Goal: Find specific page/section: Find specific page/section

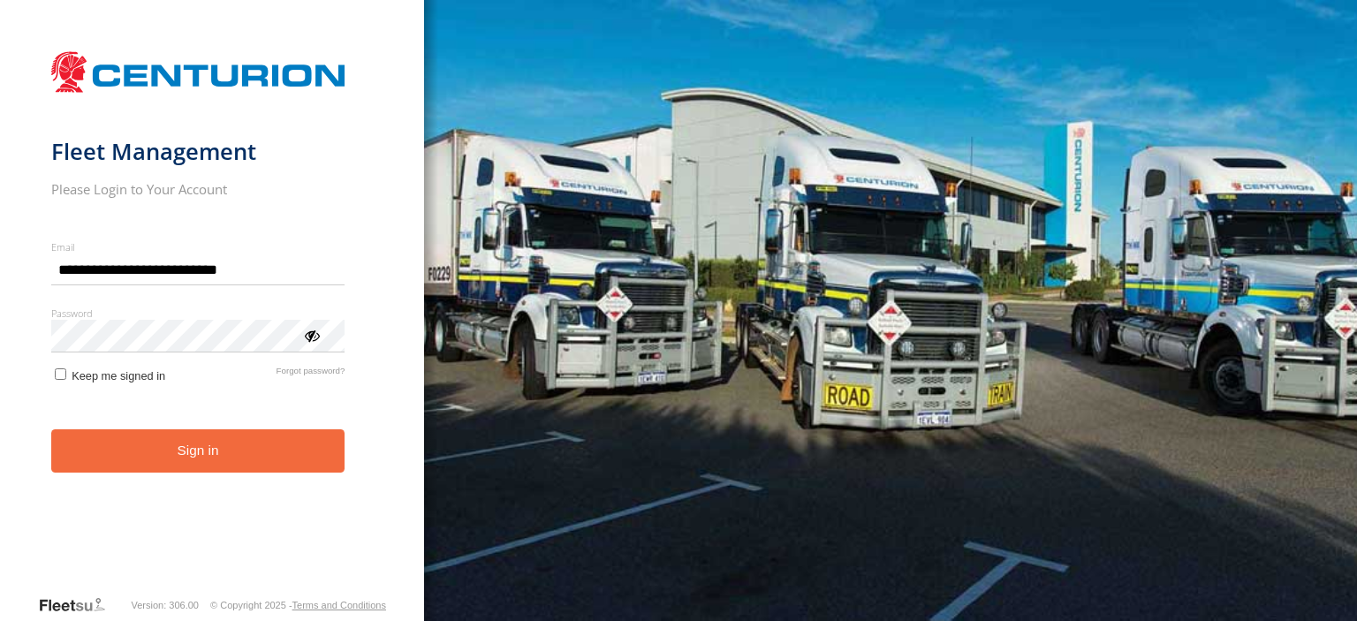
click at [287, 480] on form "**********" at bounding box center [212, 318] width 322 height 552
click at [280, 448] on button "Sign in" at bounding box center [198, 450] width 294 height 43
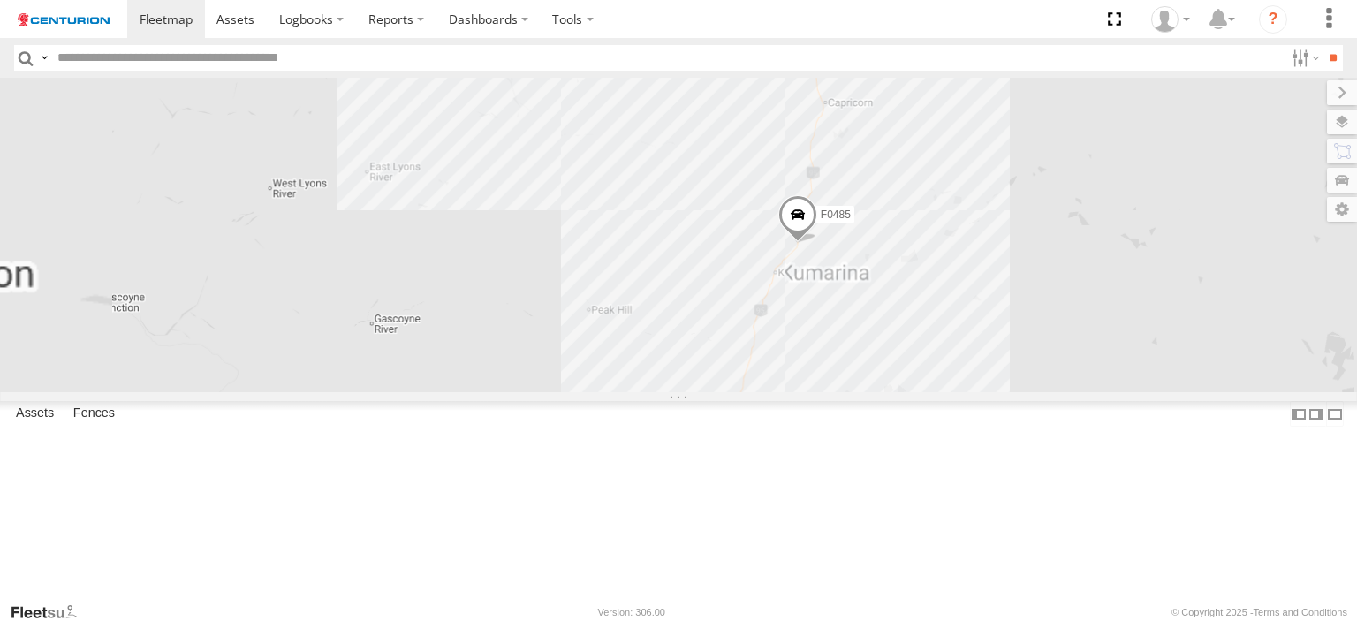
drag, startPoint x: 699, startPoint y: 138, endPoint x: 717, endPoint y: 316, distance: 179.4
click at [713, 346] on div "TL289 PM810 F0485 D0545 PM755 F0512 F0275 PM728 PM812 F0400 PM706 F0116" at bounding box center [678, 235] width 1357 height 314
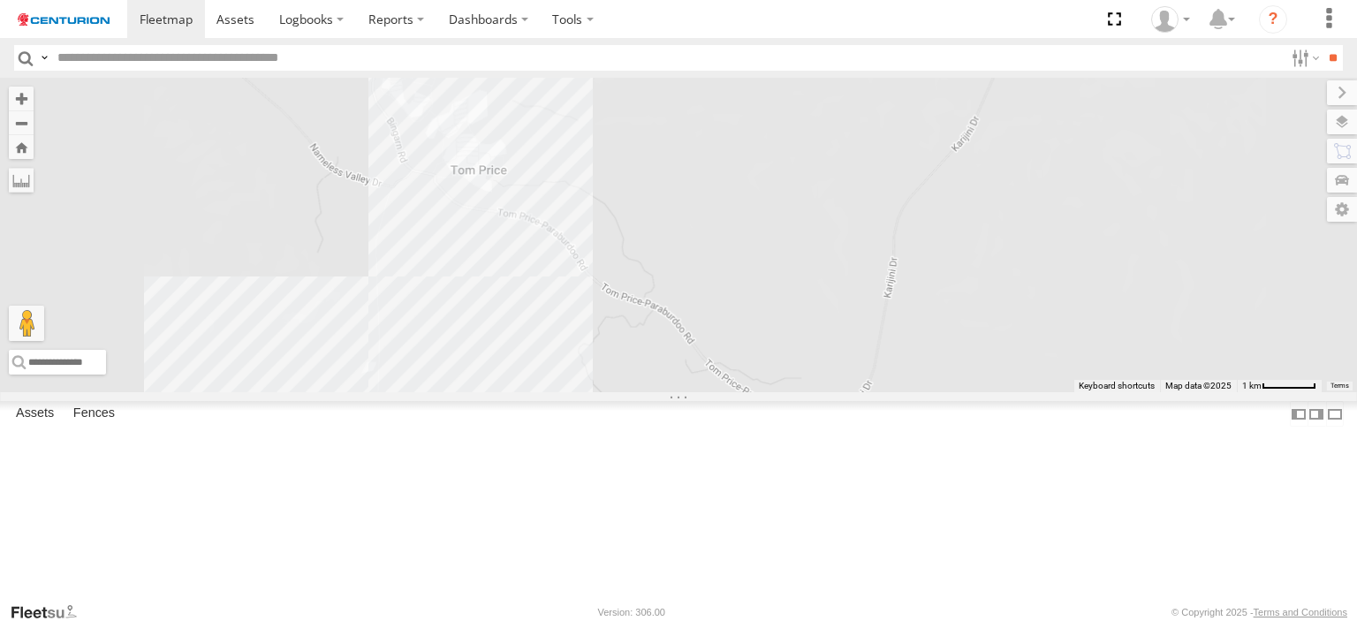
drag, startPoint x: 666, startPoint y: 392, endPoint x: 646, endPoint y: 458, distance: 69.3
click at [695, 367] on div "TL289 PM810 F0485 D0545 PM755 F0512 F0275 PM728 PM812 F0400 PM706 F0116" at bounding box center [678, 235] width 1357 height 314
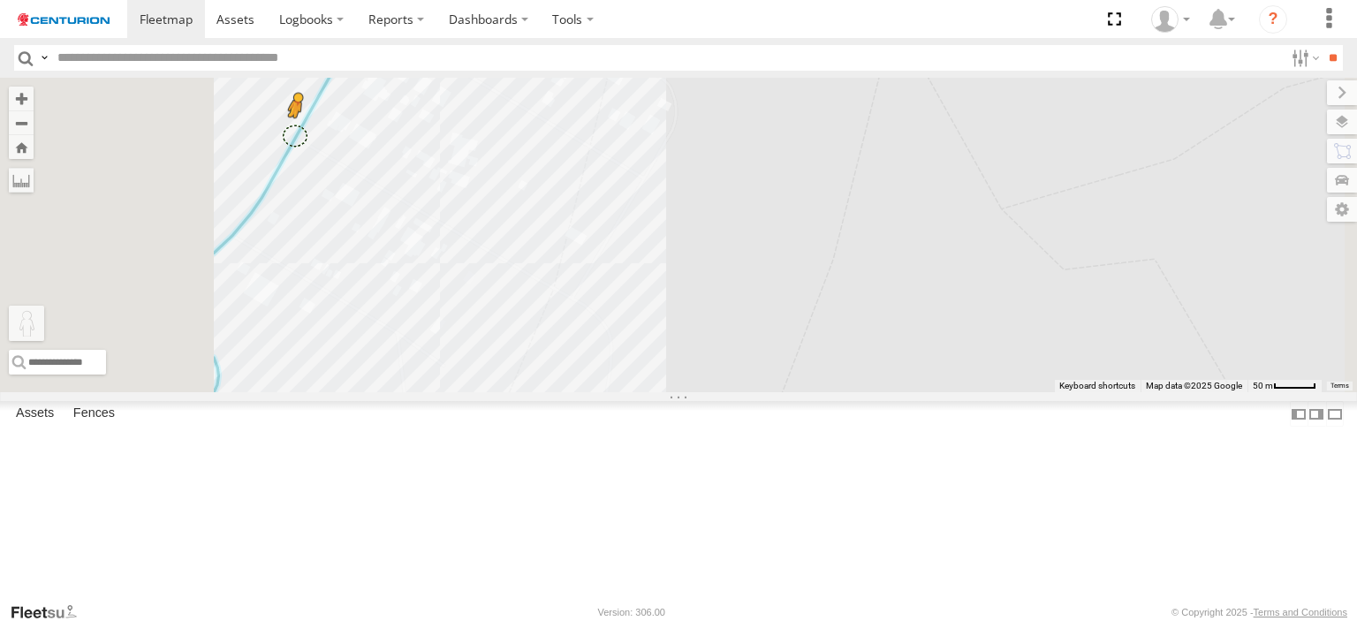
drag, startPoint x: 473, startPoint y: 537, endPoint x: 516, endPoint y: 239, distance: 300.6
click at [516, 239] on div "TL289 PM810 F0485 D0545 PM755 F0512 F0275 PM728 PM812 F0400 PM706 F0116 To acti…" at bounding box center [678, 235] width 1357 height 314
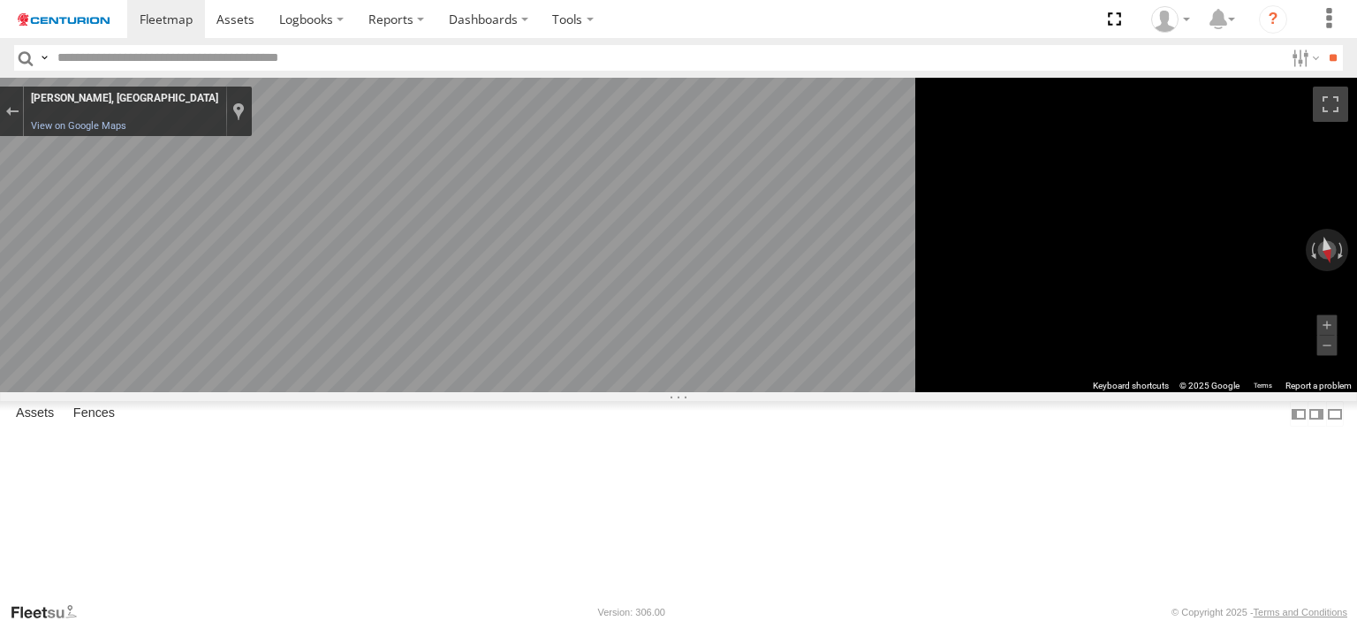
click at [344, 411] on main "← Move left → Move right ↑ Move up ↓ Move down + Zoom in - Zoom out Home Jump l…" at bounding box center [678, 340] width 1357 height 524
click at [19, 109] on div "Exit the Street View" at bounding box center [11, 111] width 13 height 11
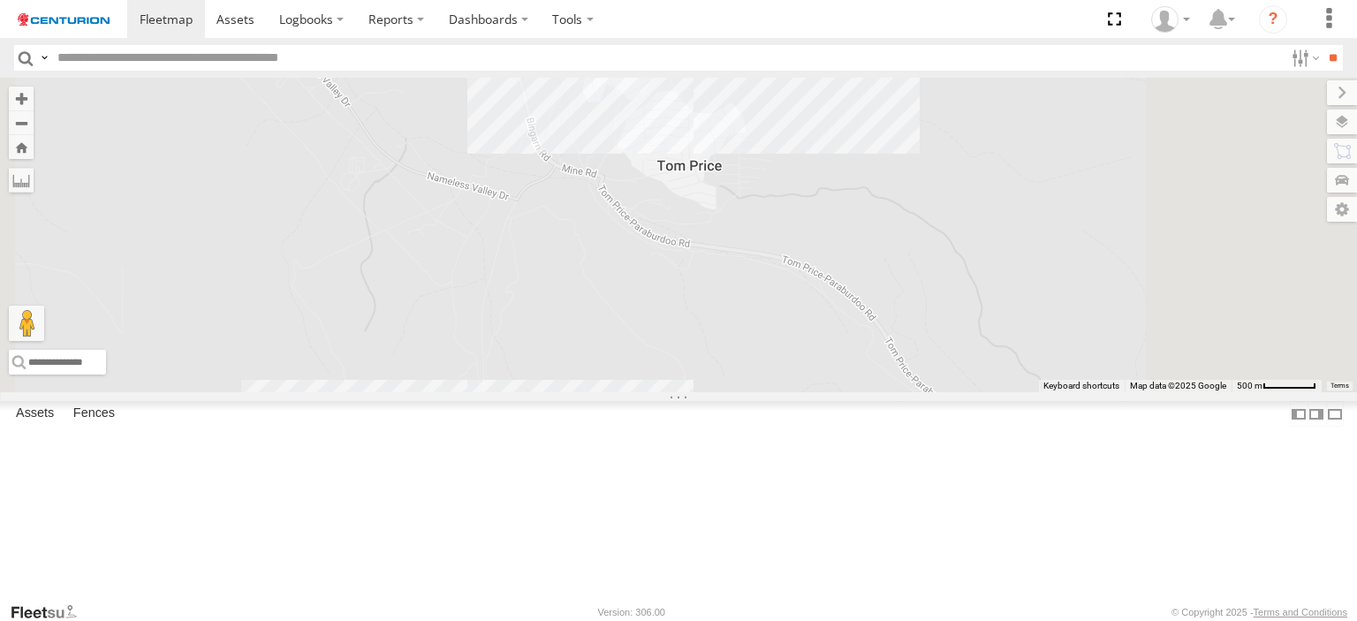
drag, startPoint x: 834, startPoint y: 271, endPoint x: 809, endPoint y: 541, distance: 271.4
click at [810, 392] on div "TL289 PM810 F0485 D0545 PM755 F0512 F0275 PM728 PM812 F0400 PM706 F0116 Loading…" at bounding box center [678, 235] width 1357 height 314
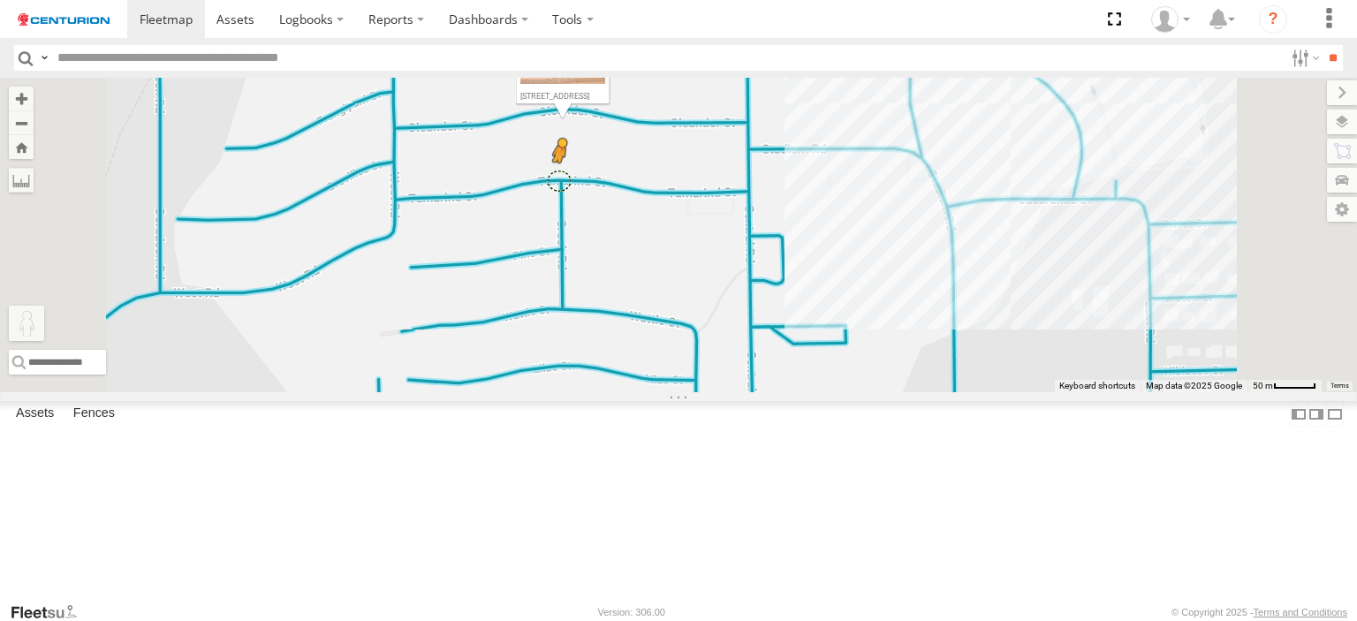
drag, startPoint x: 466, startPoint y: 535, endPoint x: 787, endPoint y: 280, distance: 409.8
click at [787, 280] on div "TL289 PM810 F0485 D0545 PM755 F0512 F0275 PM728 PM812 F0400 PM706 F0116 To acti…" at bounding box center [678, 235] width 1357 height 314
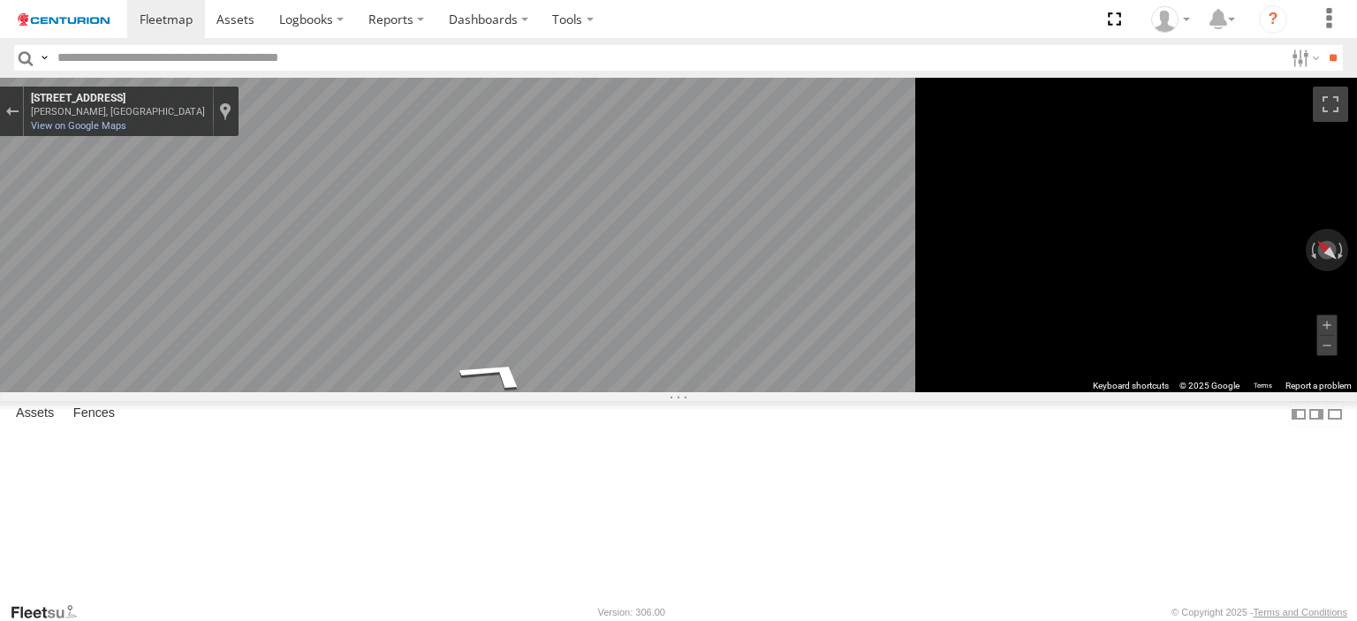
click at [357, 374] on main "← Move left → Move right ↑ Move up ↓ Move down + Zoom in - Zoom out Home Jump l…" at bounding box center [678, 340] width 1357 height 524
click at [799, 363] on main "← Move left → Move right ↑ Move up ↓ Move down + Zoom in - Zoom out Home Jump l…" at bounding box center [678, 340] width 1357 height 524
click at [671, 64] on input "text" at bounding box center [666, 58] width 1233 height 26
